Goal: Check status: Check status

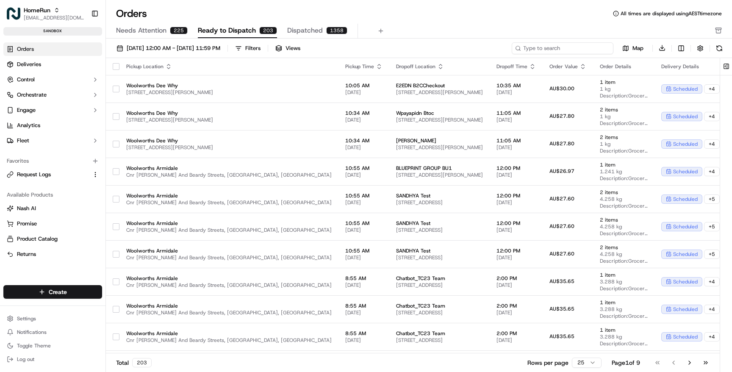
click at [569, 51] on input at bounding box center [563, 48] width 102 height 12
paste input "175808071"
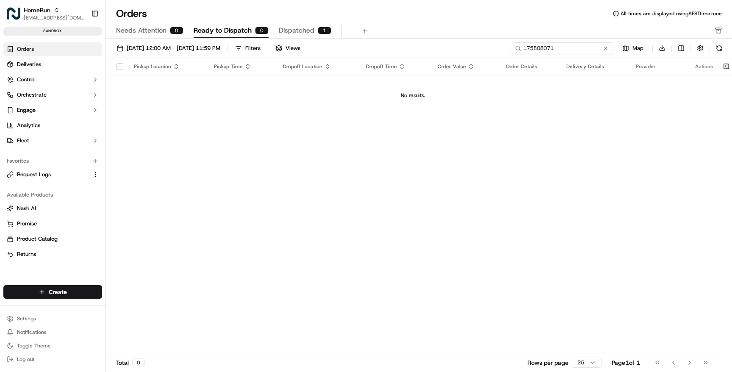
type input "175808071"
click at [43, 65] on link "Deliveries" at bounding box center [52, 65] width 99 height 14
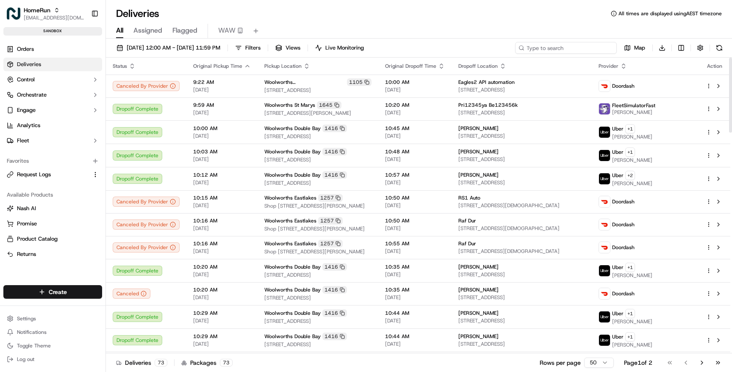
click at [581, 48] on input at bounding box center [566, 48] width 102 height 12
paste input "175808071"
type input "175808071"
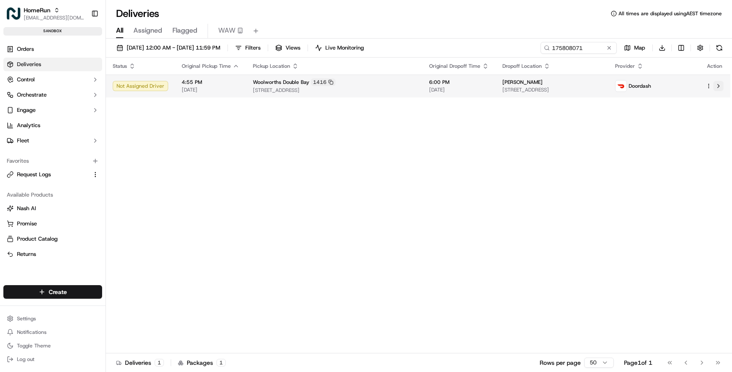
click at [718, 86] on button at bounding box center [719, 86] width 10 height 10
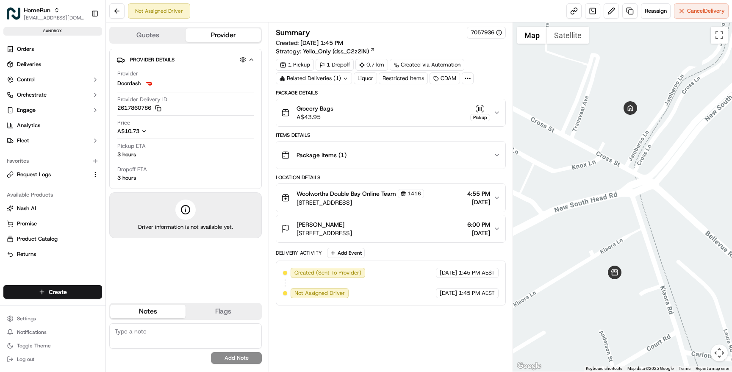
click at [447, 110] on div "Grocery Bags A$43.95 Pickup" at bounding box center [387, 112] width 212 height 17
